Goal: Task Accomplishment & Management: Manage account settings

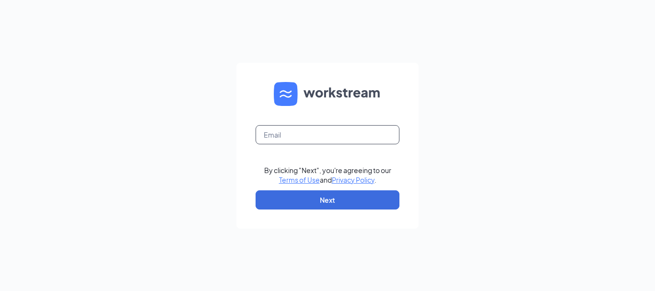
click at [272, 136] on input "text" at bounding box center [327, 134] width 144 height 19
type input "heather.johnson@libertyiga.com"
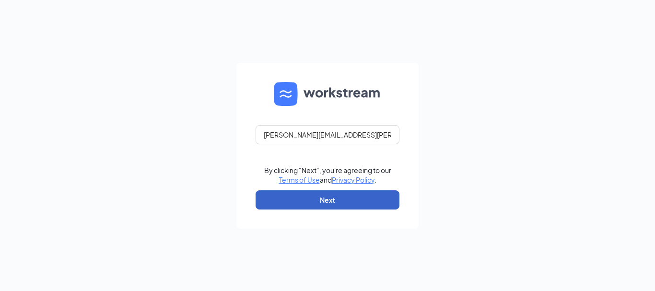
click at [341, 197] on button "Next" at bounding box center [327, 199] width 144 height 19
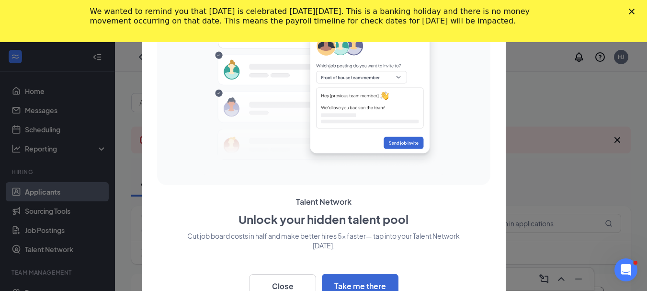
click at [635, 11] on icon "Close" at bounding box center [632, 12] width 6 height 6
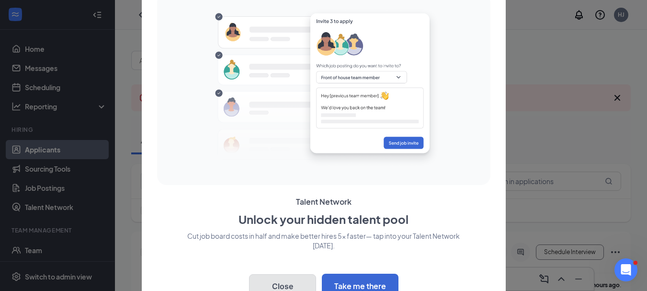
click at [285, 281] on button "Close" at bounding box center [282, 286] width 67 height 24
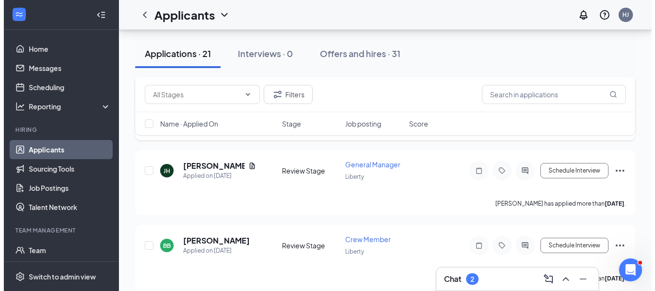
scroll to position [479, 0]
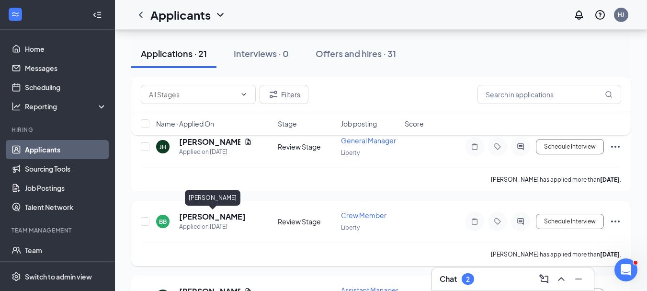
click at [212, 218] on h5 "[PERSON_NAME]" at bounding box center [212, 216] width 67 height 11
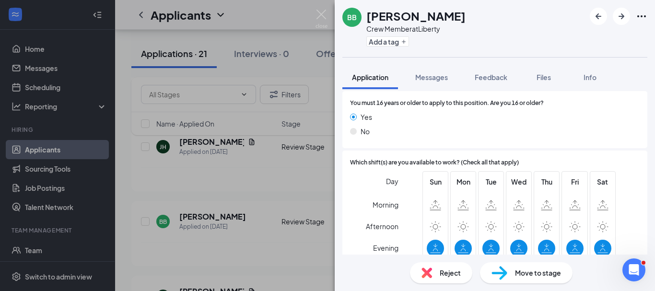
scroll to position [570, 0]
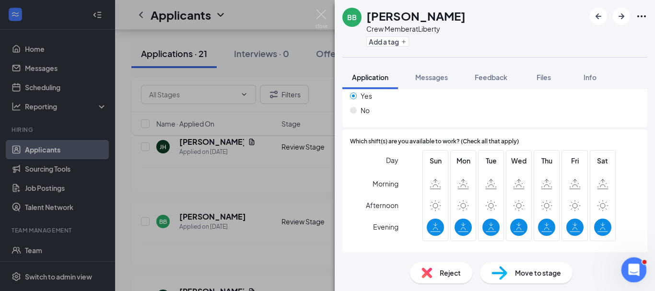
click at [633, 265] on icon "Open Intercom Messenger" at bounding box center [632, 269] width 7 height 8
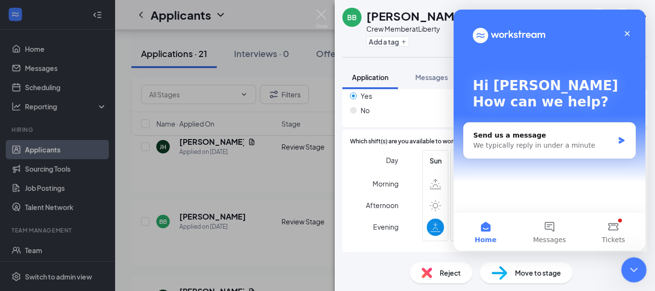
scroll to position [0, 0]
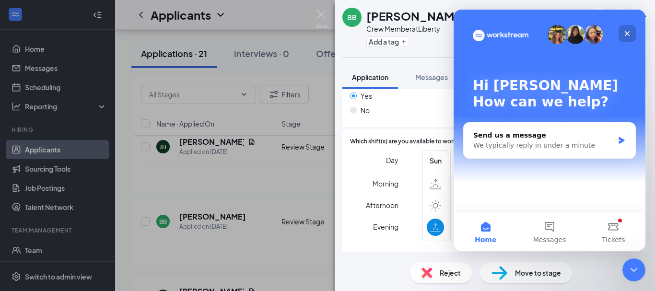
click at [626, 35] on icon "Close" at bounding box center [626, 33] width 5 height 5
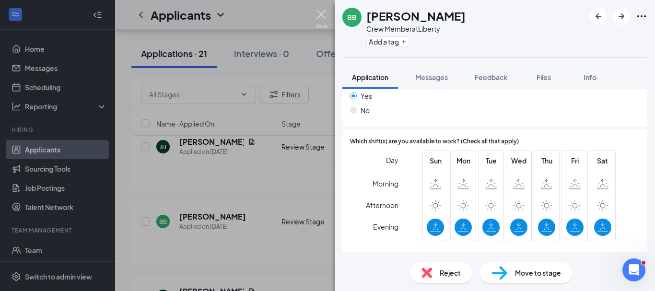
click at [318, 13] on img at bounding box center [321, 19] width 12 height 19
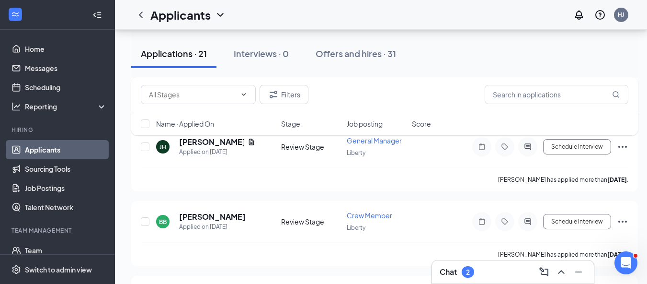
click at [492, 268] on div "Chat 2" at bounding box center [513, 271] width 147 height 15
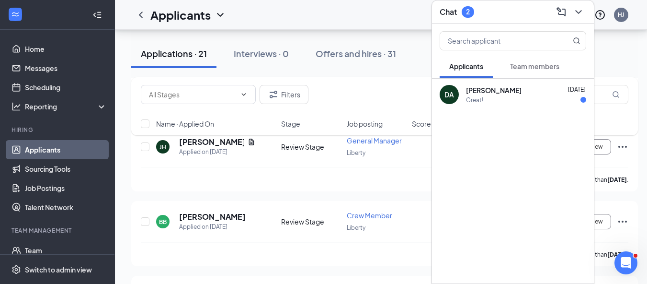
click at [490, 96] on div "Great!" at bounding box center [526, 100] width 120 height 8
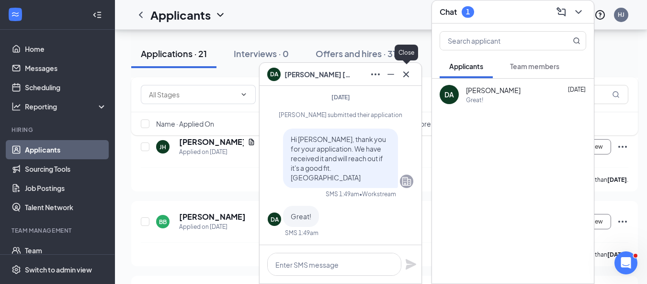
click at [408, 76] on icon "Cross" at bounding box center [406, 74] width 6 height 6
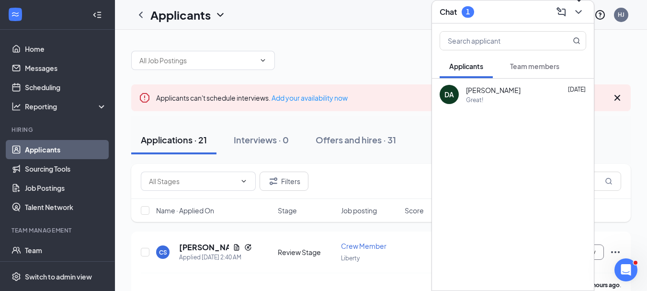
click at [577, 12] on icon "ChevronDown" at bounding box center [579, 12] width 12 height 12
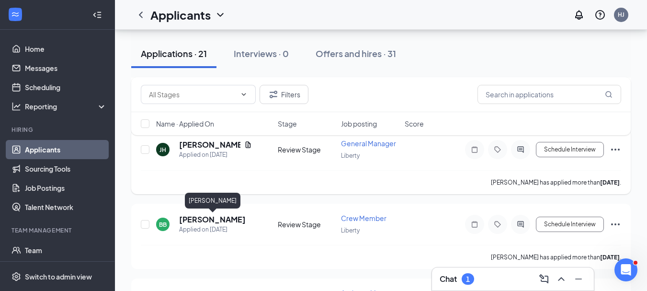
scroll to position [383, 0]
